Goal: Information Seeking & Learning: Understand process/instructions

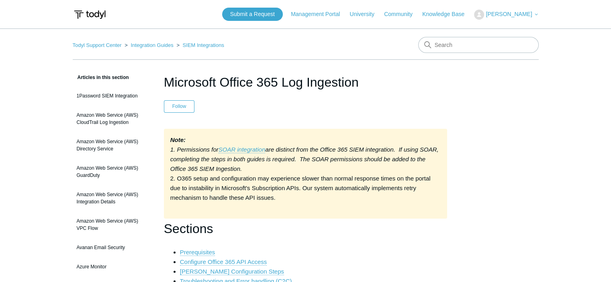
drag, startPoint x: 358, startPoint y: 82, endPoint x: 156, endPoint y: 87, distance: 202.6
copy h1 "Microsoft Office 365 Log Ingestion"
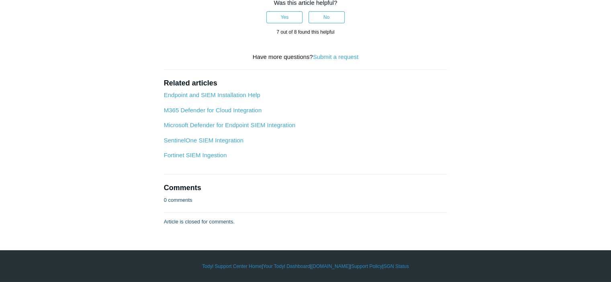
scroll to position [3494, 0]
drag, startPoint x: 300, startPoint y: 130, endPoint x: 442, endPoint y: 131, distance: 142.3
copy p "Todyl Portal Configuration Section Client Secret Value"
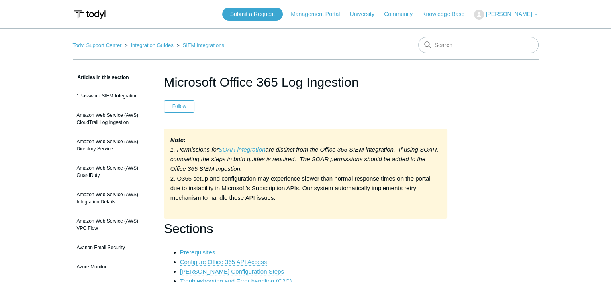
click at [96, 14] on img at bounding box center [90, 14] width 34 height 15
click at [515, 15] on span "[PERSON_NAME]" at bounding box center [509, 14] width 46 height 6
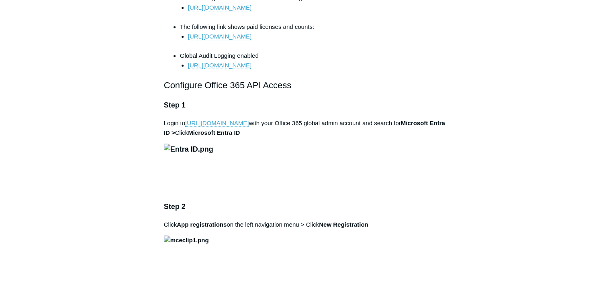
scroll to position [482, 0]
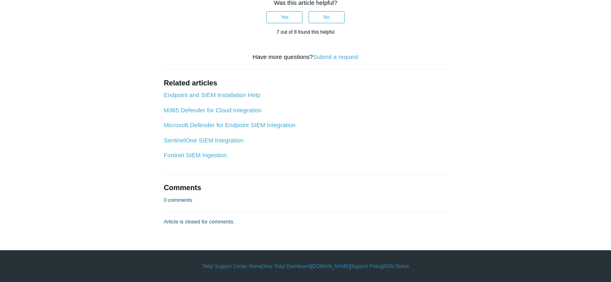
scroll to position [4015, 0]
